Goal: Task Accomplishment & Management: Use online tool/utility

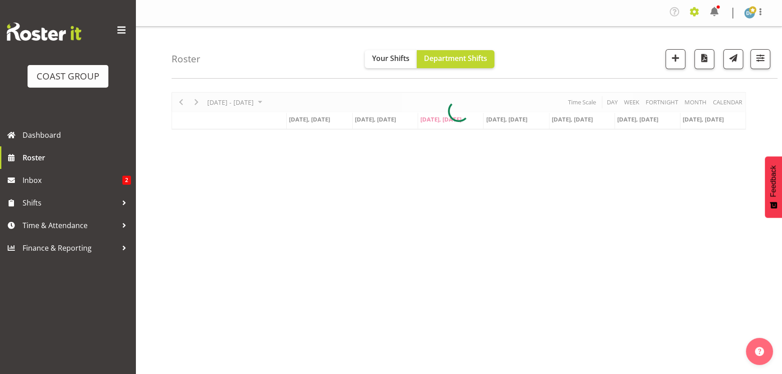
click at [698, 11] on span at bounding box center [695, 12] width 14 height 14
click at [643, 46] on link "Jobs" at bounding box center [658, 51] width 87 height 16
click at [643, 48] on link "Jobs" at bounding box center [658, 51] width 87 height 16
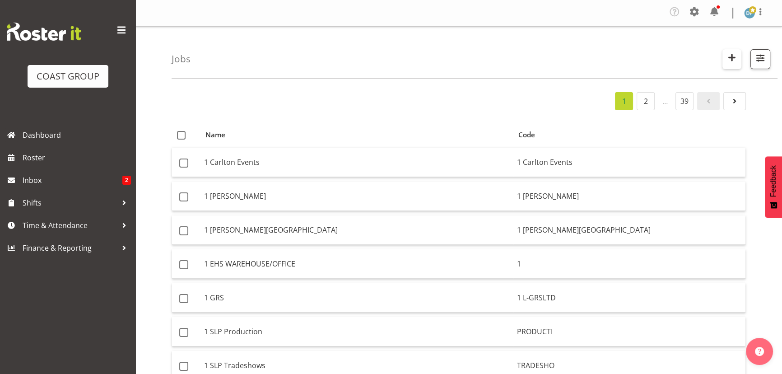
click at [726, 56] on span "button" at bounding box center [732, 58] width 12 height 12
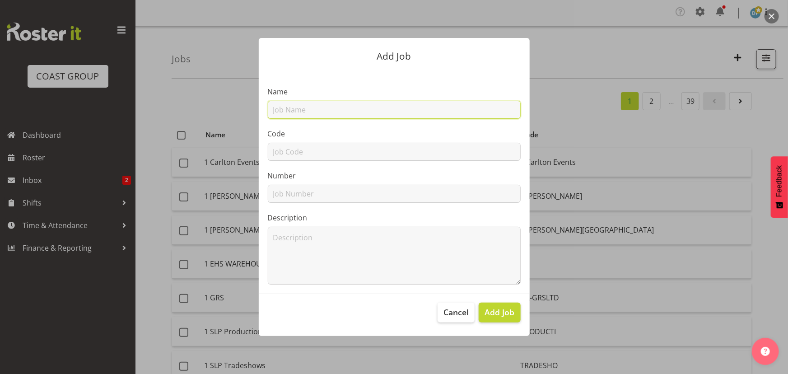
click at [289, 104] on input "text" at bounding box center [394, 110] width 253 height 18
type input "22510034 - Paragon @ ASUM"
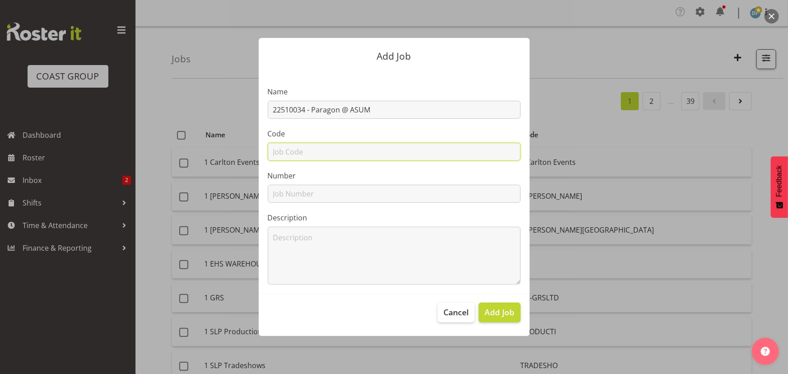
click at [324, 148] on input "text" at bounding box center [394, 152] width 253 height 18
type input "22510034"
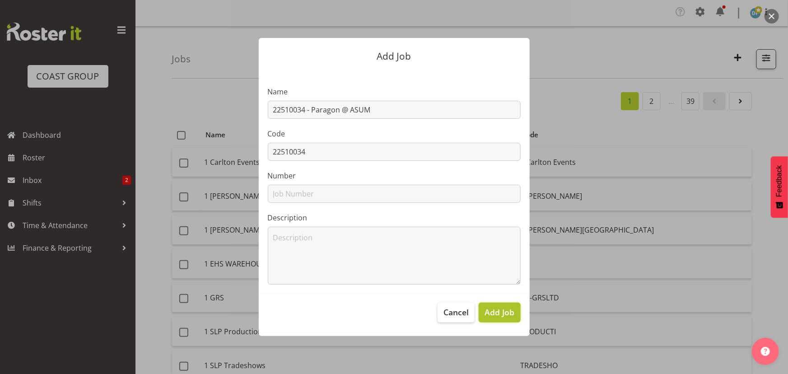
click at [509, 313] on span "Add Job" at bounding box center [500, 312] width 30 height 12
